Goal: Transaction & Acquisition: Obtain resource

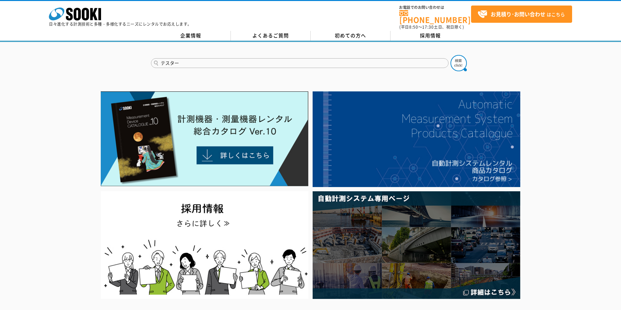
type input "テスター"
click at [450, 55] on button at bounding box center [458, 63] width 16 height 16
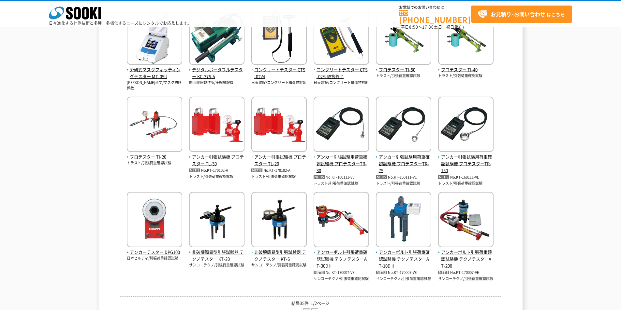
scroll to position [258, 0]
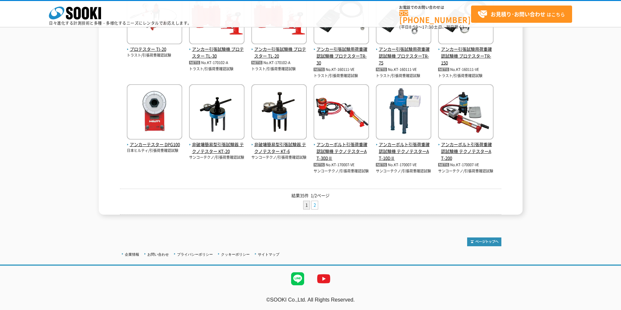
click at [314, 206] on link "2" at bounding box center [314, 205] width 6 height 8
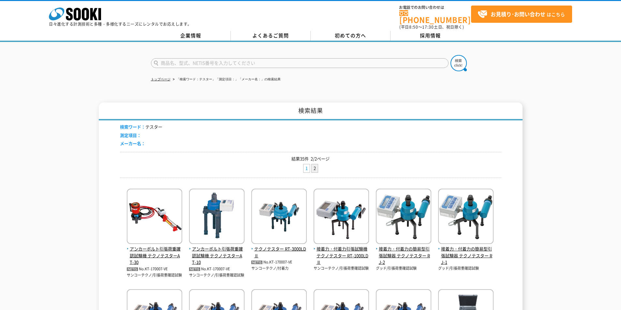
click at [305, 165] on link "1" at bounding box center [306, 169] width 6 height 8
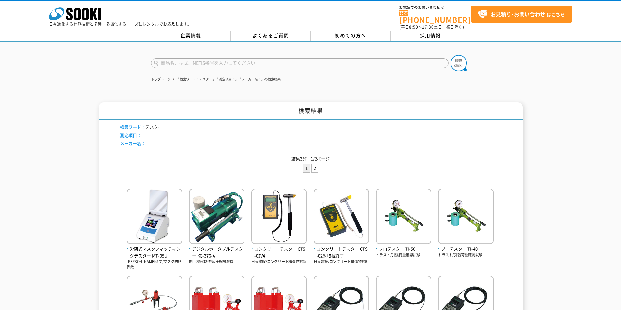
click at [165, 61] on input "text" at bounding box center [299, 63] width 297 height 10
type input "デジタルテスター"
click at [450, 55] on button at bounding box center [458, 63] width 16 height 16
